Goal: Task Accomplishment & Management: Manage account settings

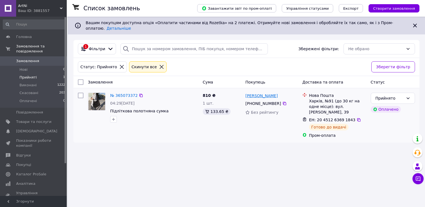
click at [274, 93] on link "[PERSON_NAME]" at bounding box center [261, 96] width 32 height 6
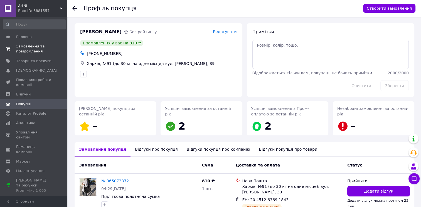
click at [27, 51] on span "Замовлення та повідомлення" at bounding box center [33, 49] width 35 height 10
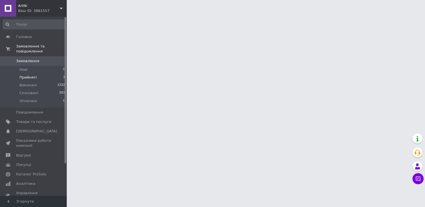
click at [25, 75] on span "Прийняті" at bounding box center [27, 77] width 17 height 5
